Goal: Navigation & Orientation: Find specific page/section

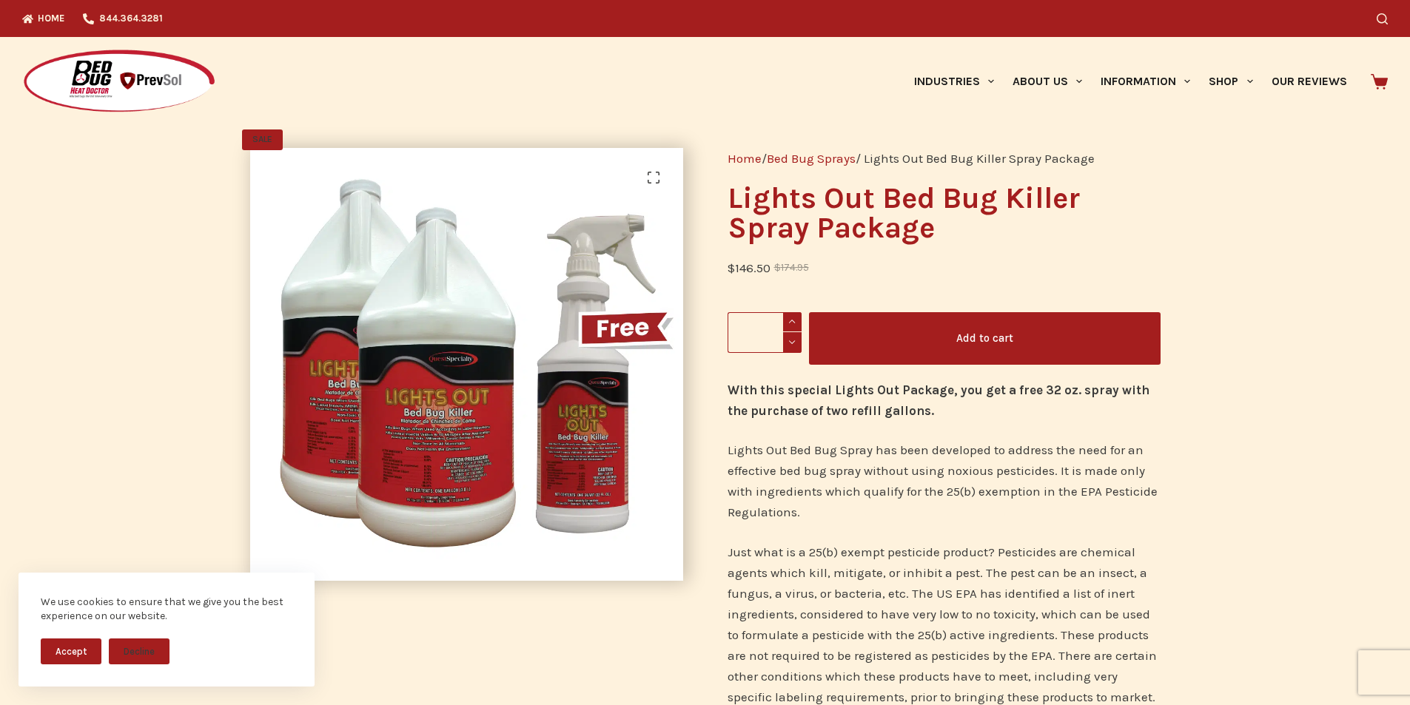
click at [1388, 81] on icon at bounding box center [1379, 82] width 17 height 16
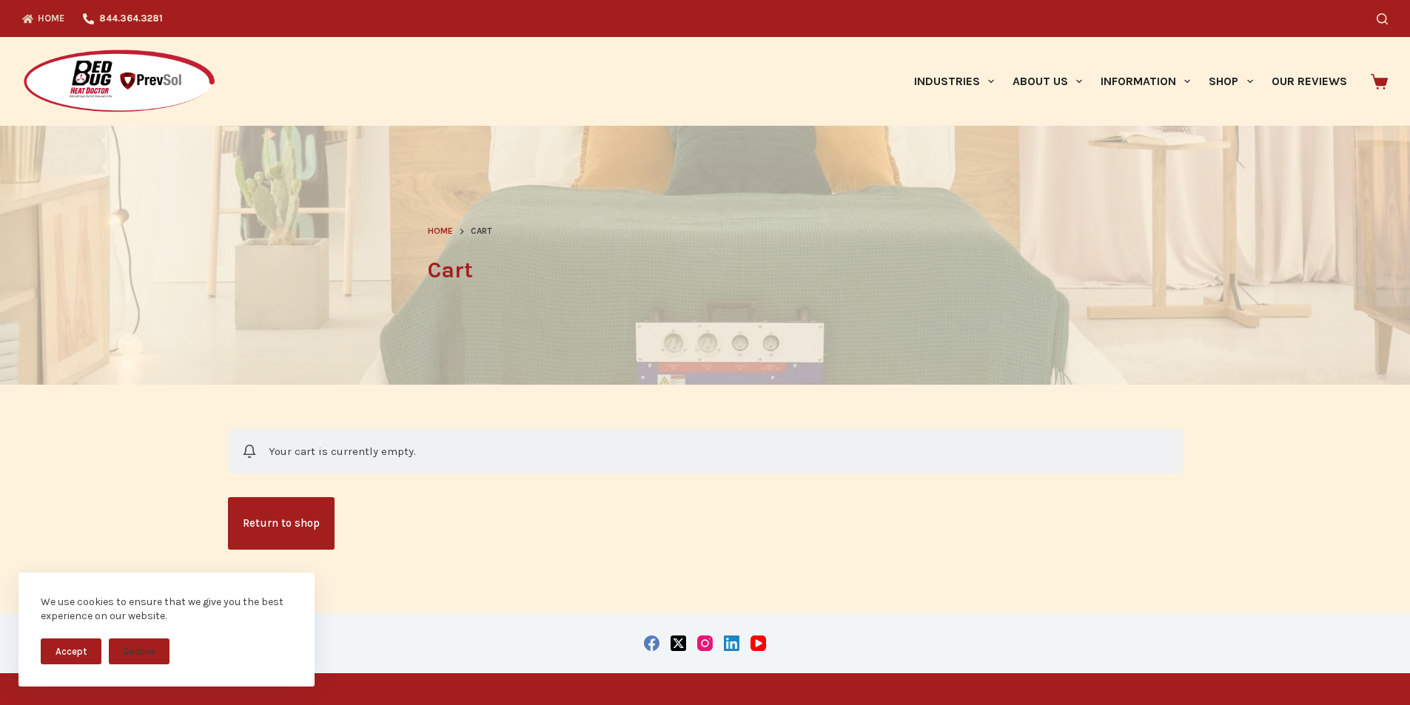
click at [51, 30] on link "Home" at bounding box center [48, 18] width 52 height 37
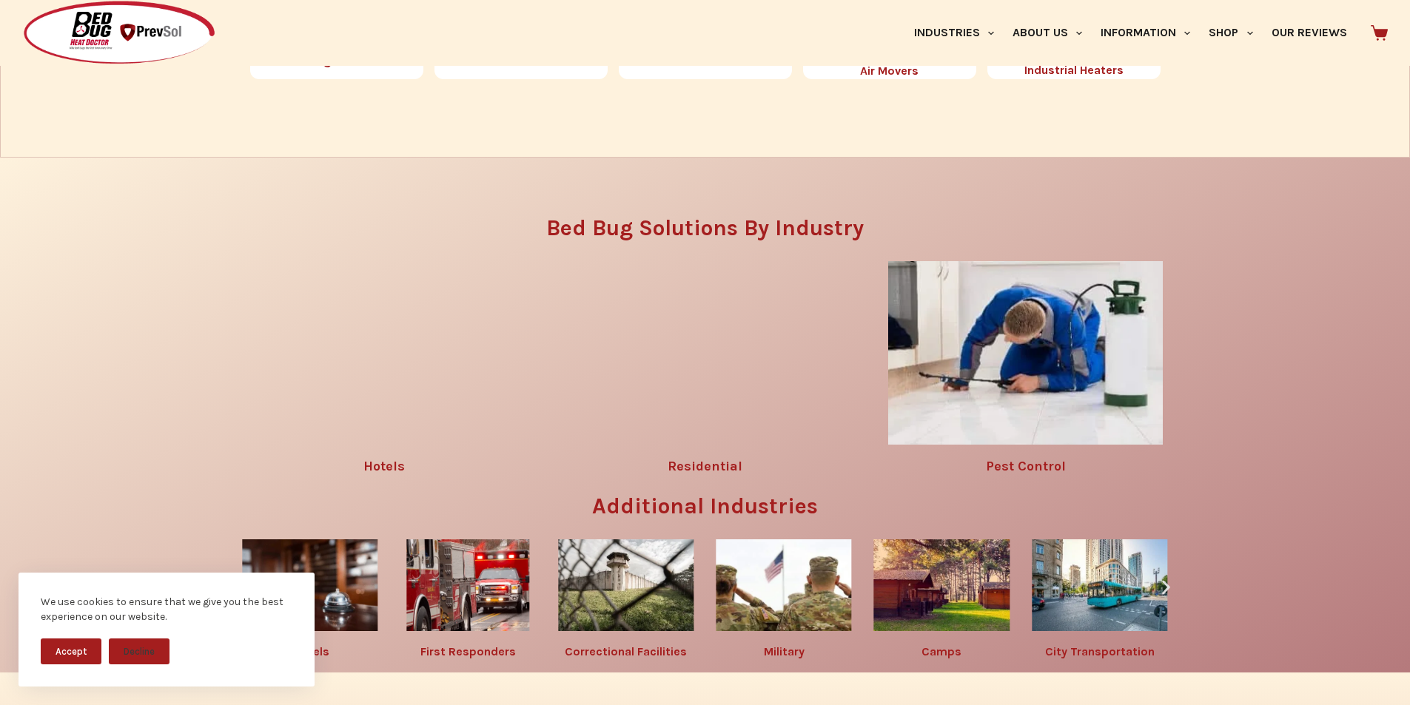
scroll to position [2066, 0]
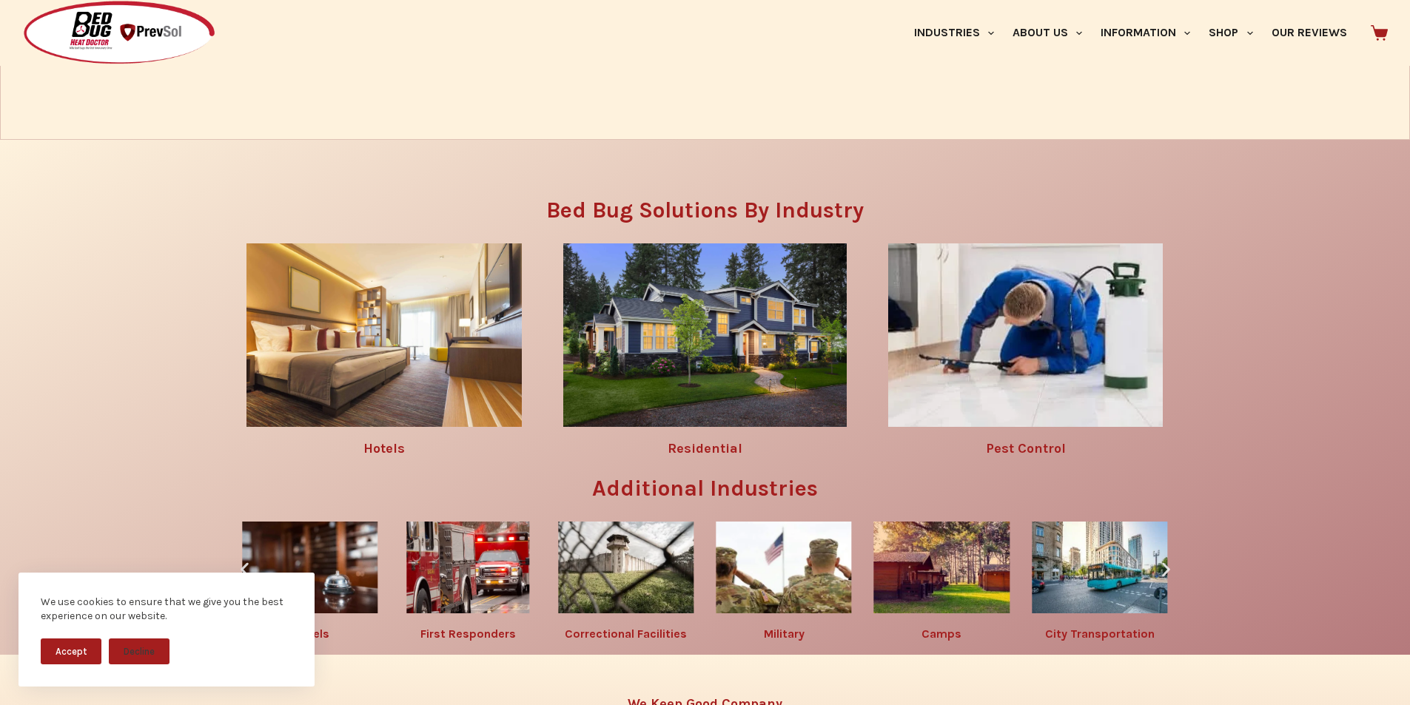
click at [1065, 355] on img at bounding box center [1025, 335] width 275 height 184
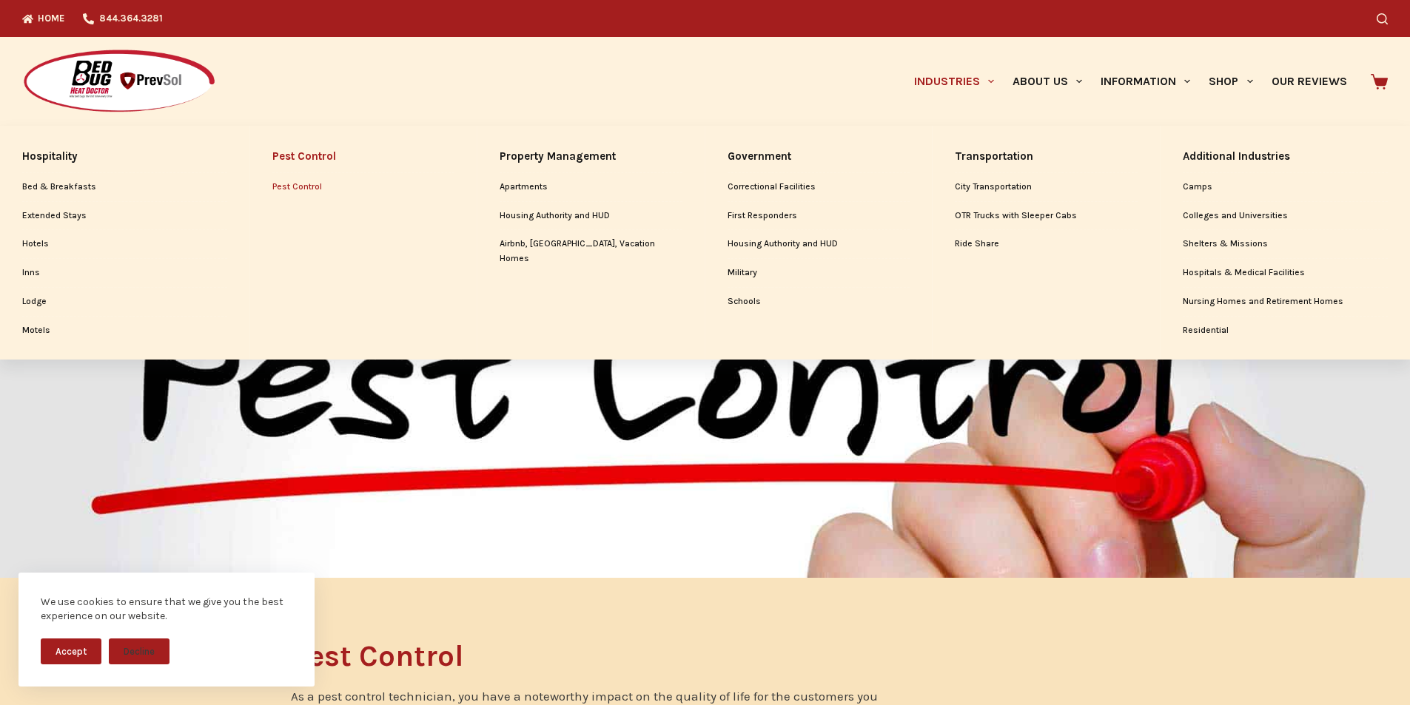
click at [926, 84] on link "Industries" at bounding box center [953, 81] width 98 height 89
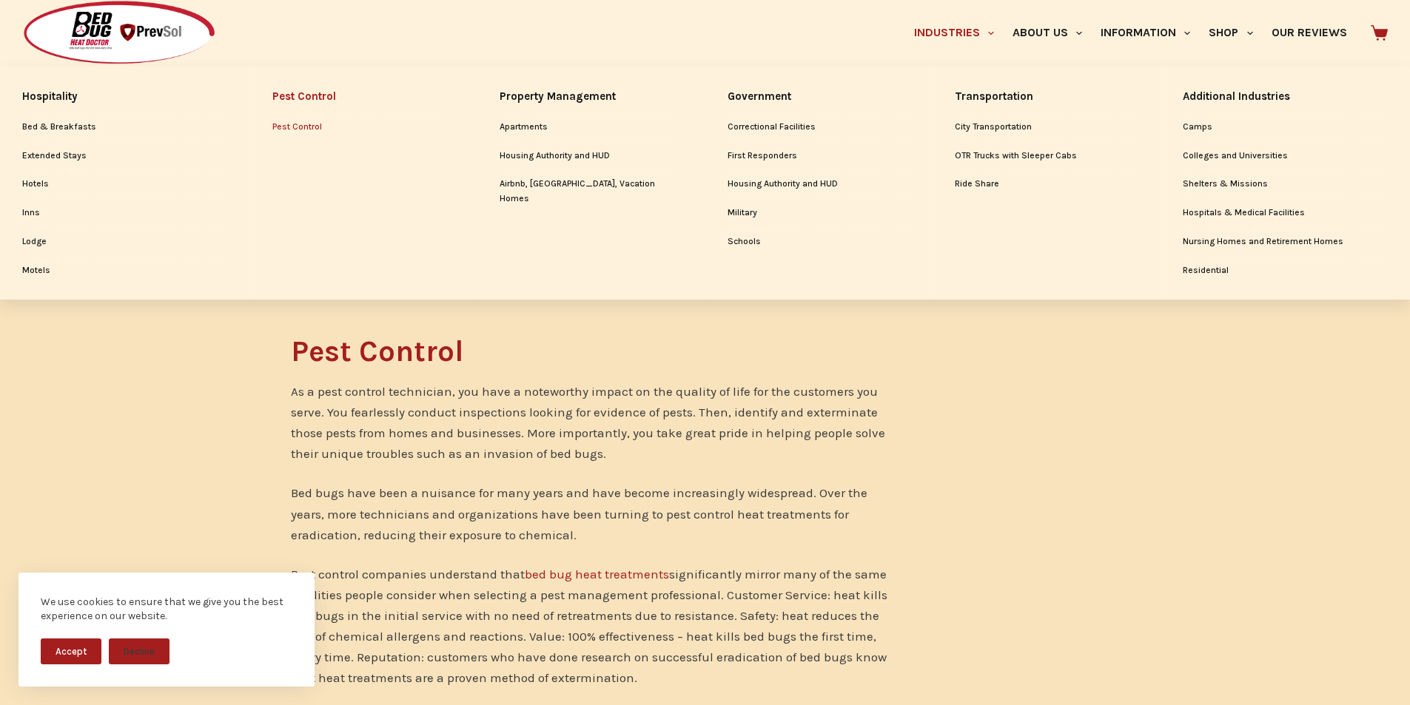
scroll to position [370, 0]
